Goal: Learn about a topic

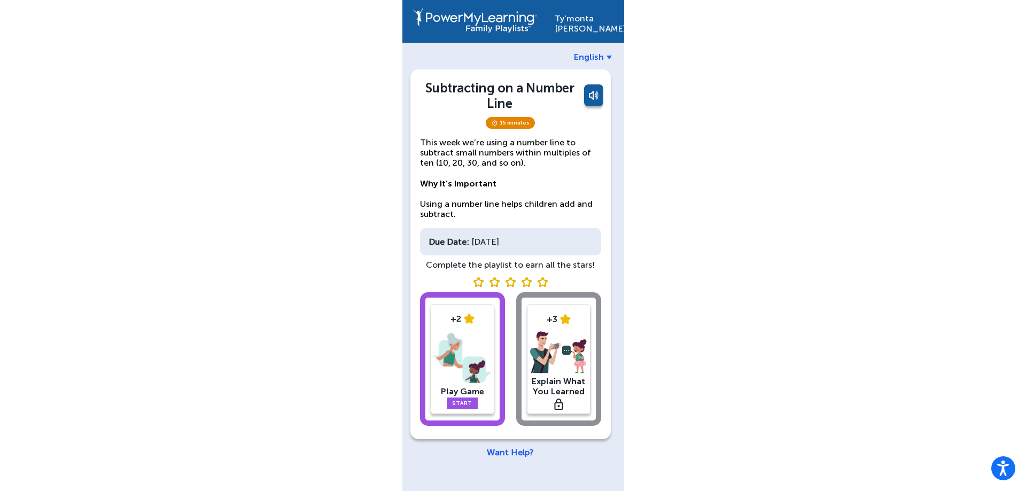
click at [469, 404] on link "Start" at bounding box center [462, 404] width 31 height 12
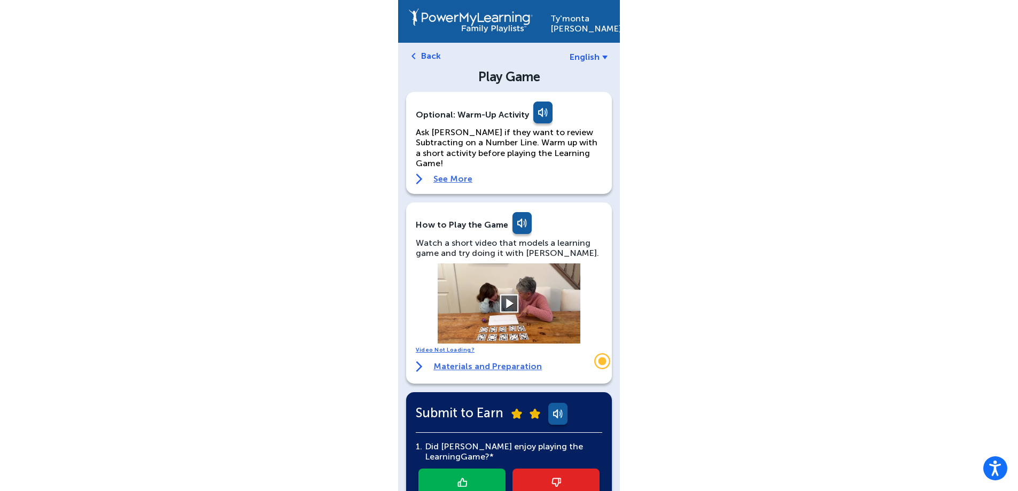
click at [515, 299] on button at bounding box center [509, 303] width 19 height 19
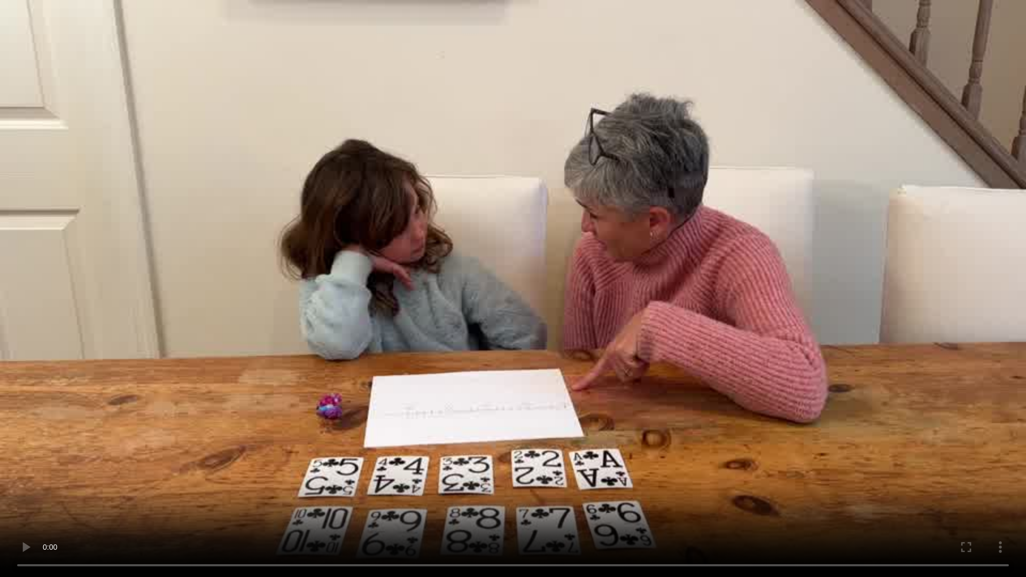
click at [872, 33] on video at bounding box center [513, 288] width 1026 height 577
